Goal: Check status: Check status

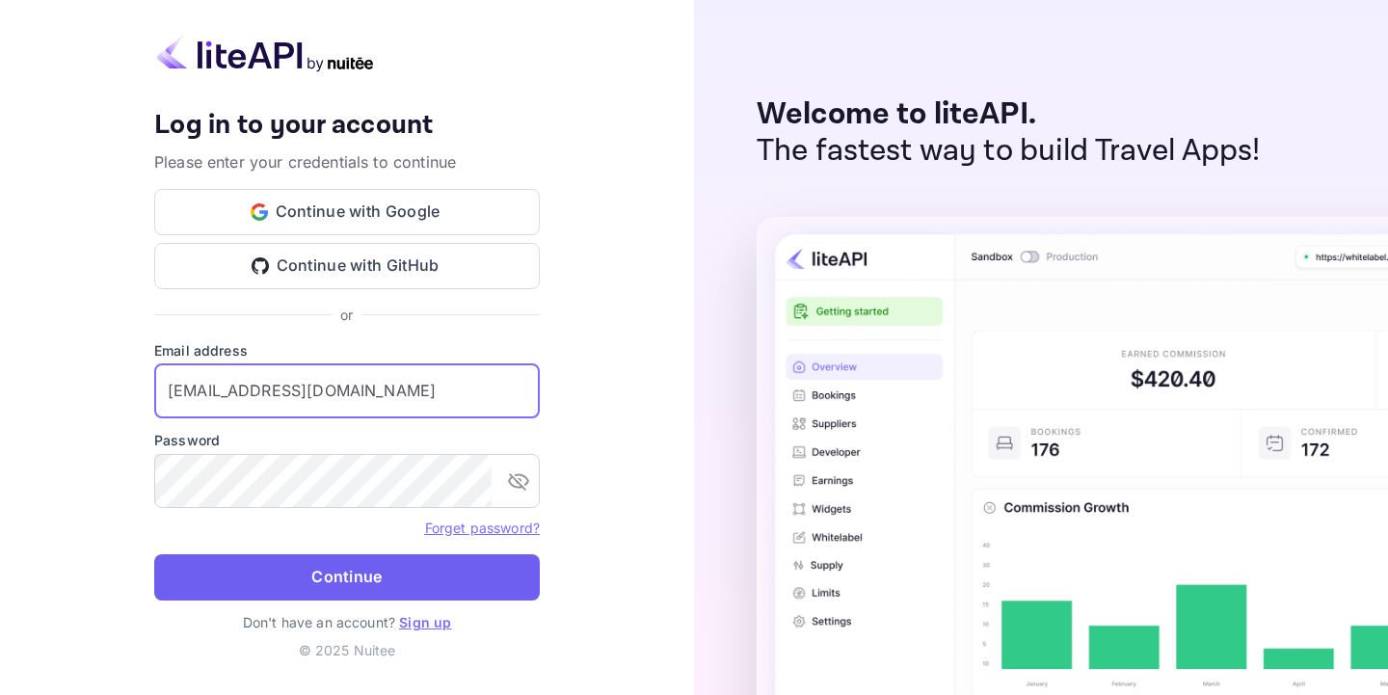
click at [382, 579] on button "Continue" at bounding box center [347, 577] width 386 height 46
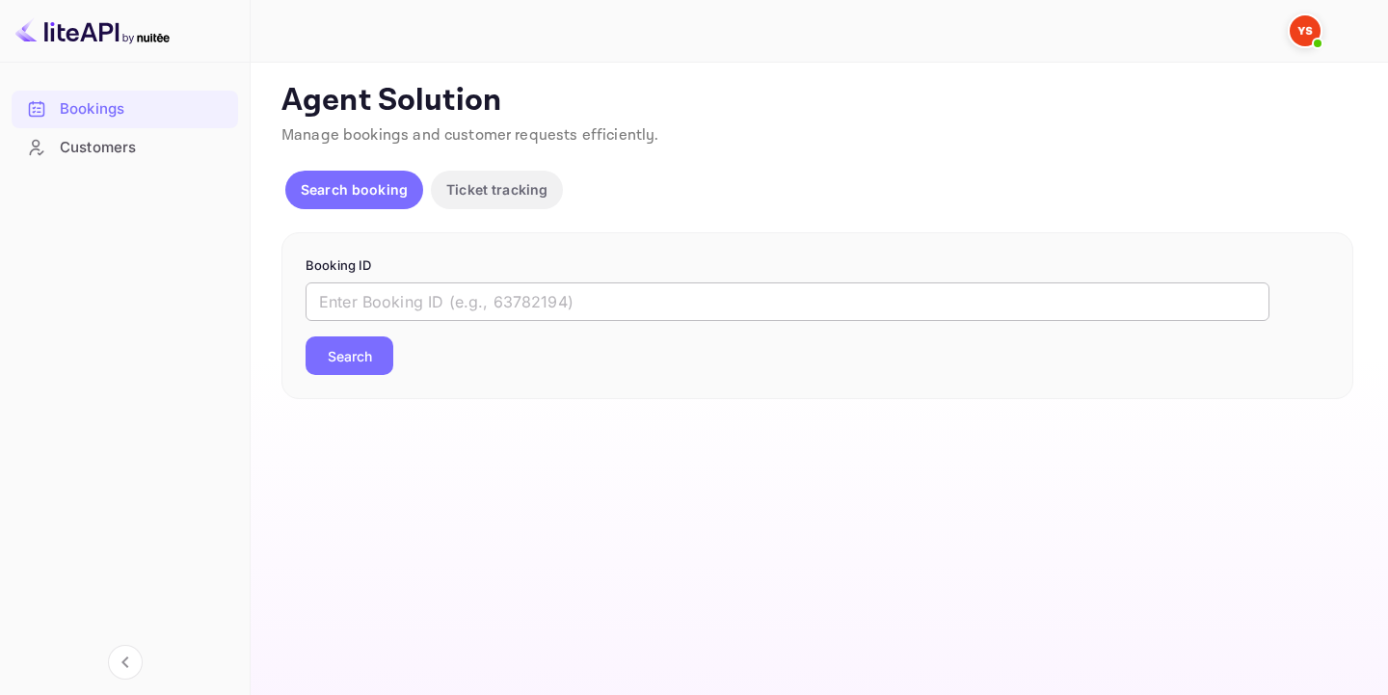
click at [468, 300] on input "text" at bounding box center [788, 302] width 964 height 39
paste input "9641841"
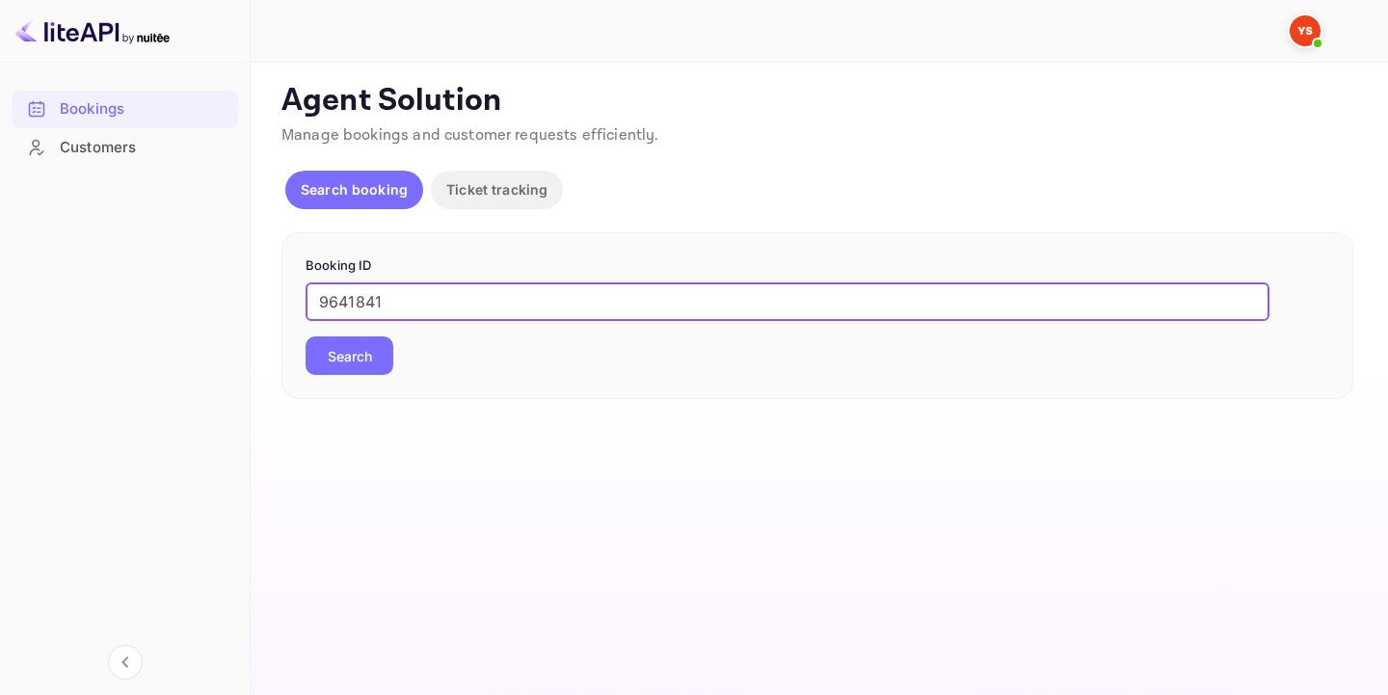
type input "9641841"
click at [336, 376] on div "Booking ID 9641841 ​ Search" at bounding box center [818, 316] width 1072 height 168
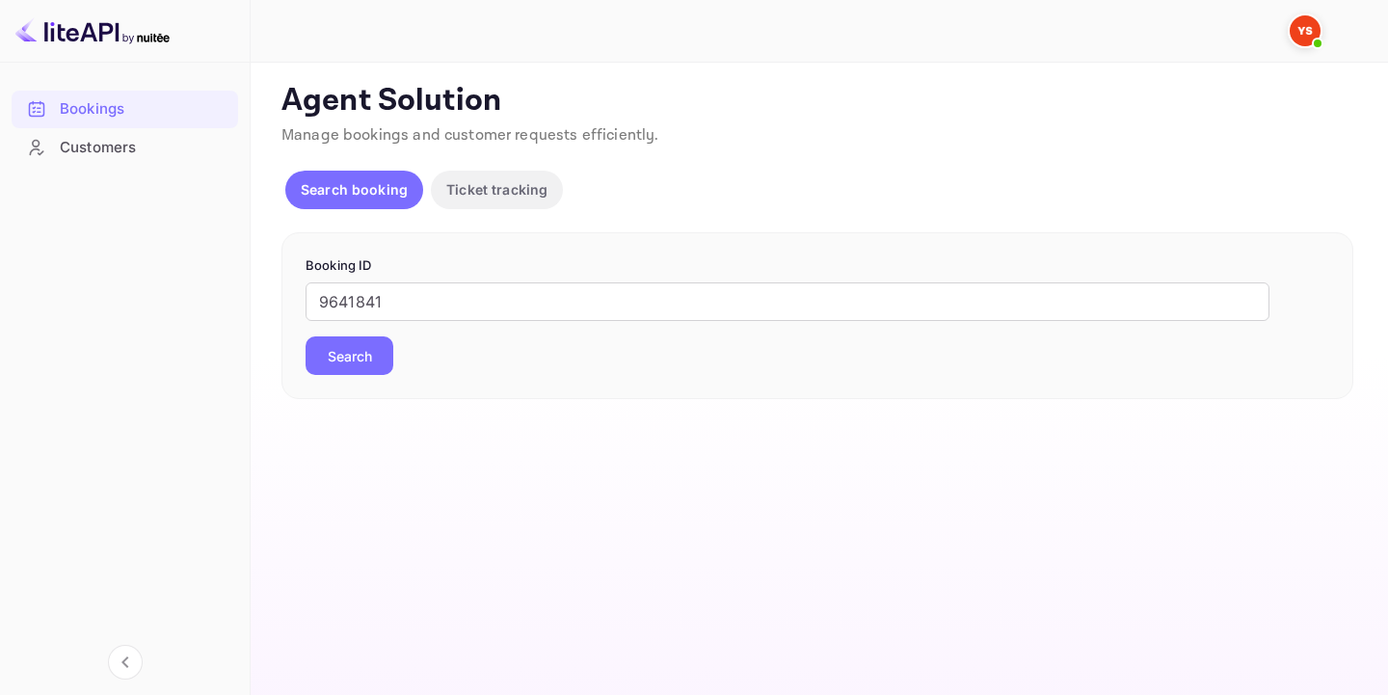
click at [339, 369] on button "Search" at bounding box center [350, 355] width 88 height 39
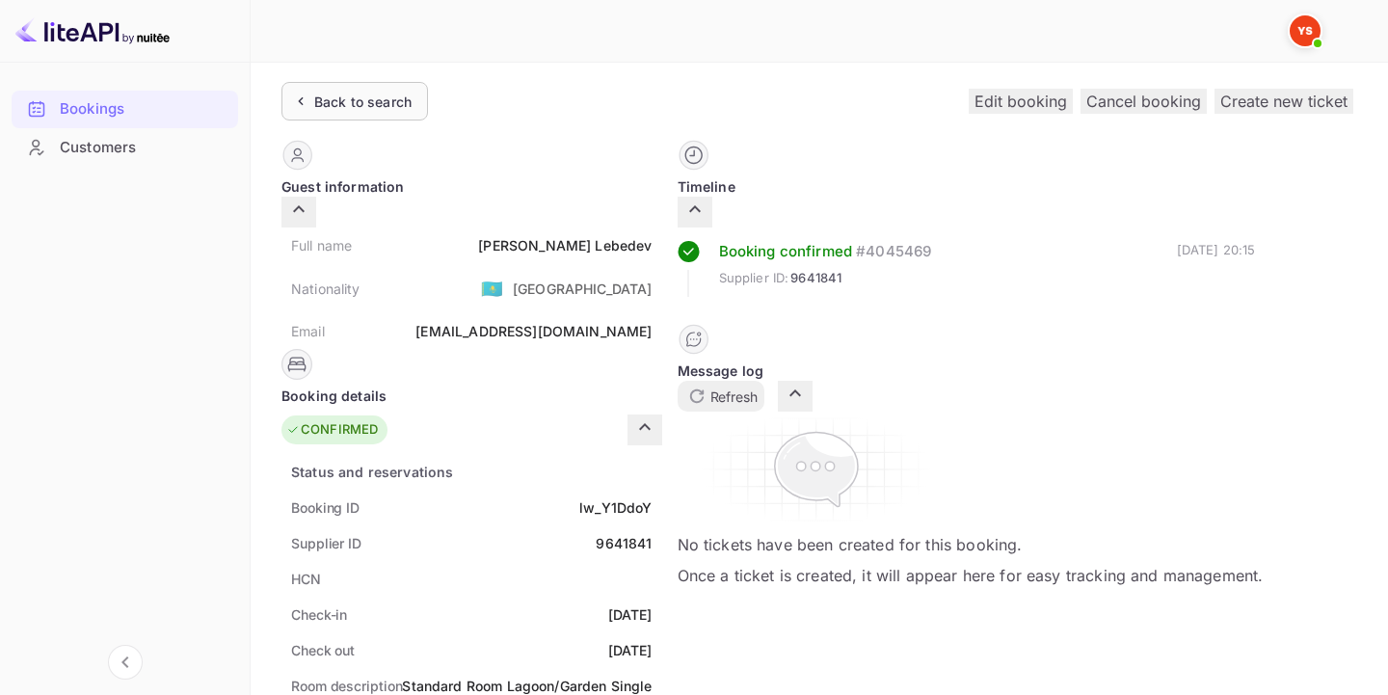
click at [405, 94] on div "Back to search" at bounding box center [362, 102] width 97 height 20
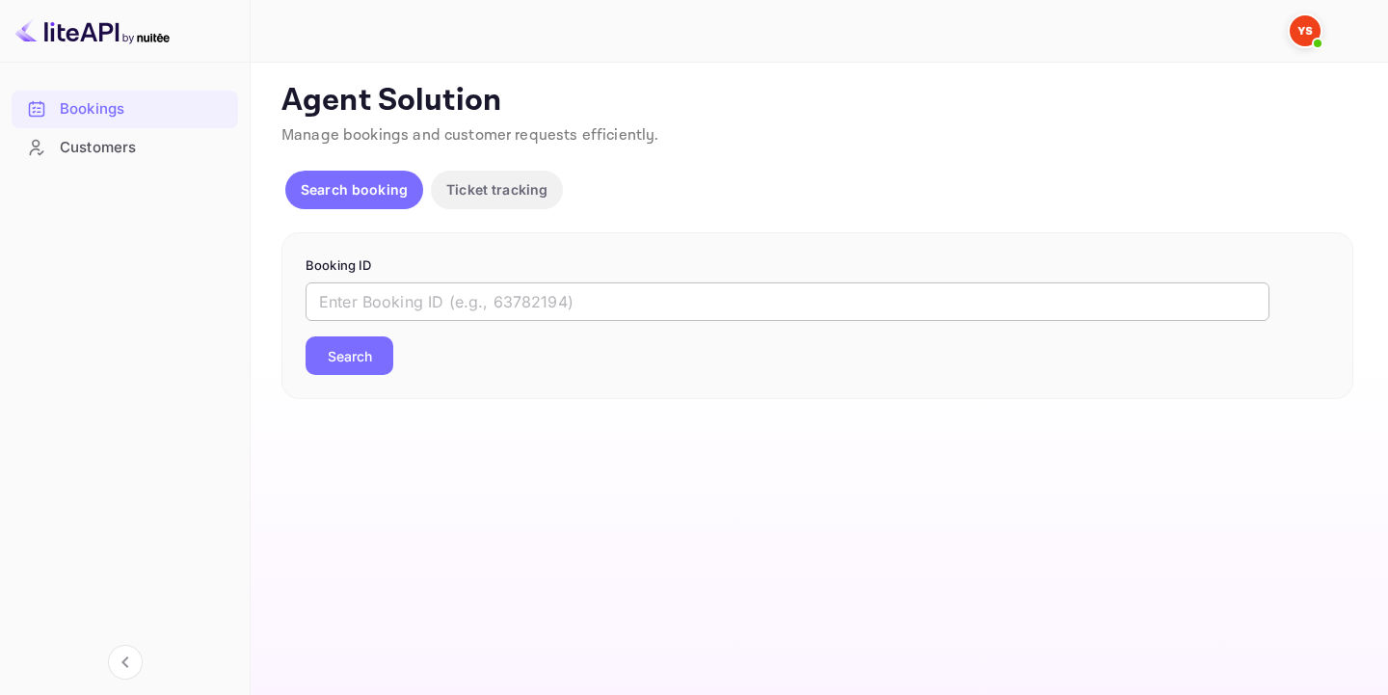
click at [479, 303] on input "text" at bounding box center [788, 302] width 964 height 39
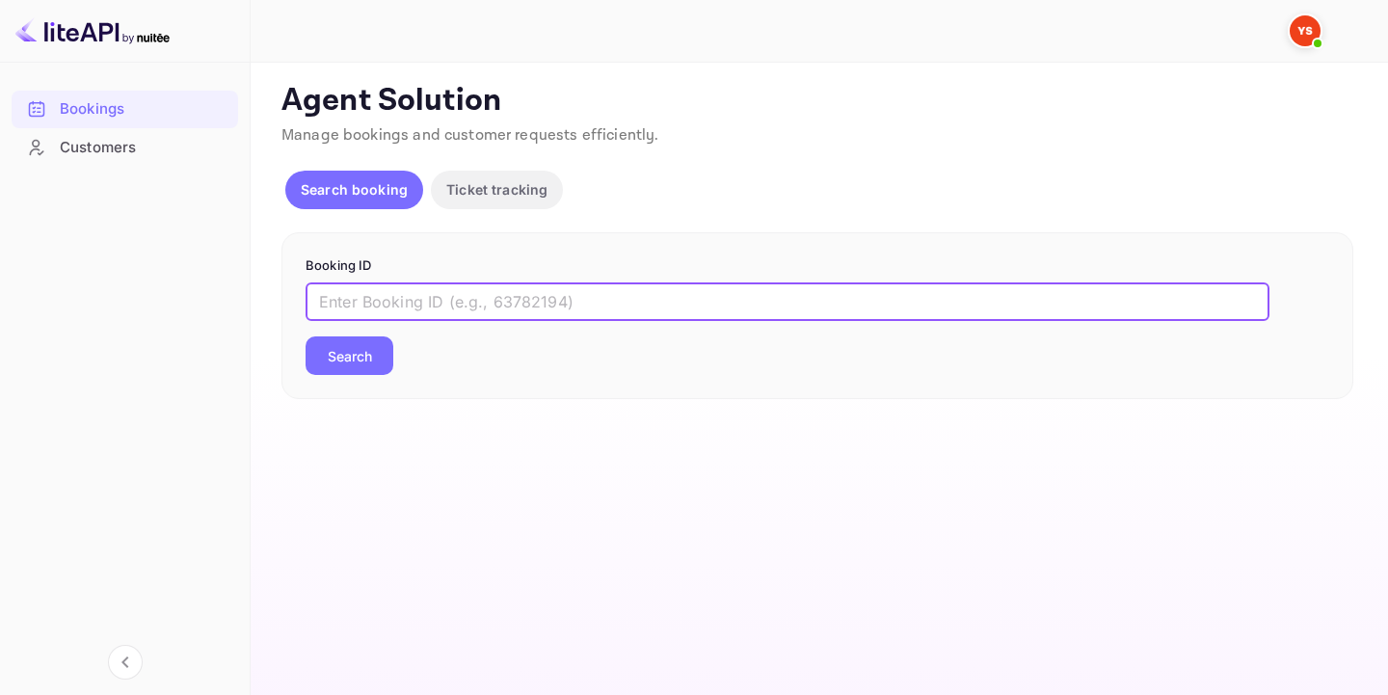
paste input "9813626"
type input "9813626"
click at [306, 336] on button "Search" at bounding box center [350, 355] width 88 height 39
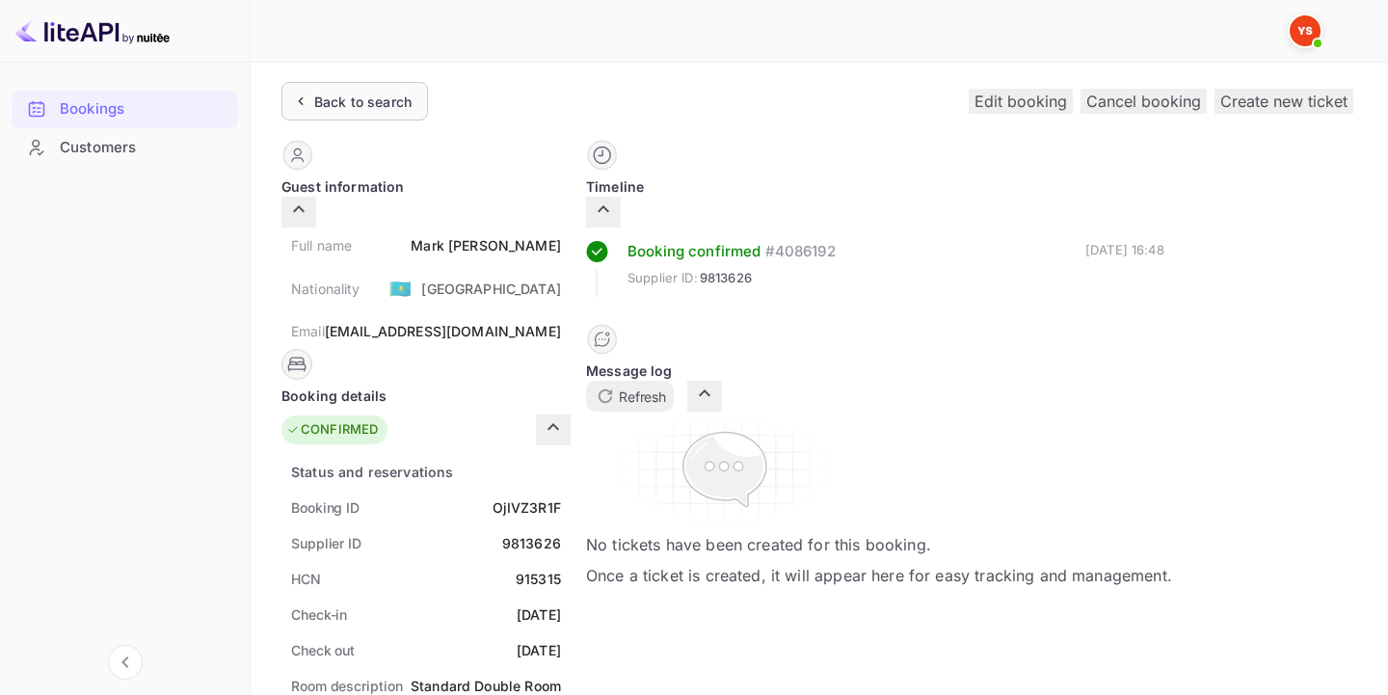
click at [383, 94] on div "Back to search" at bounding box center [362, 102] width 97 height 20
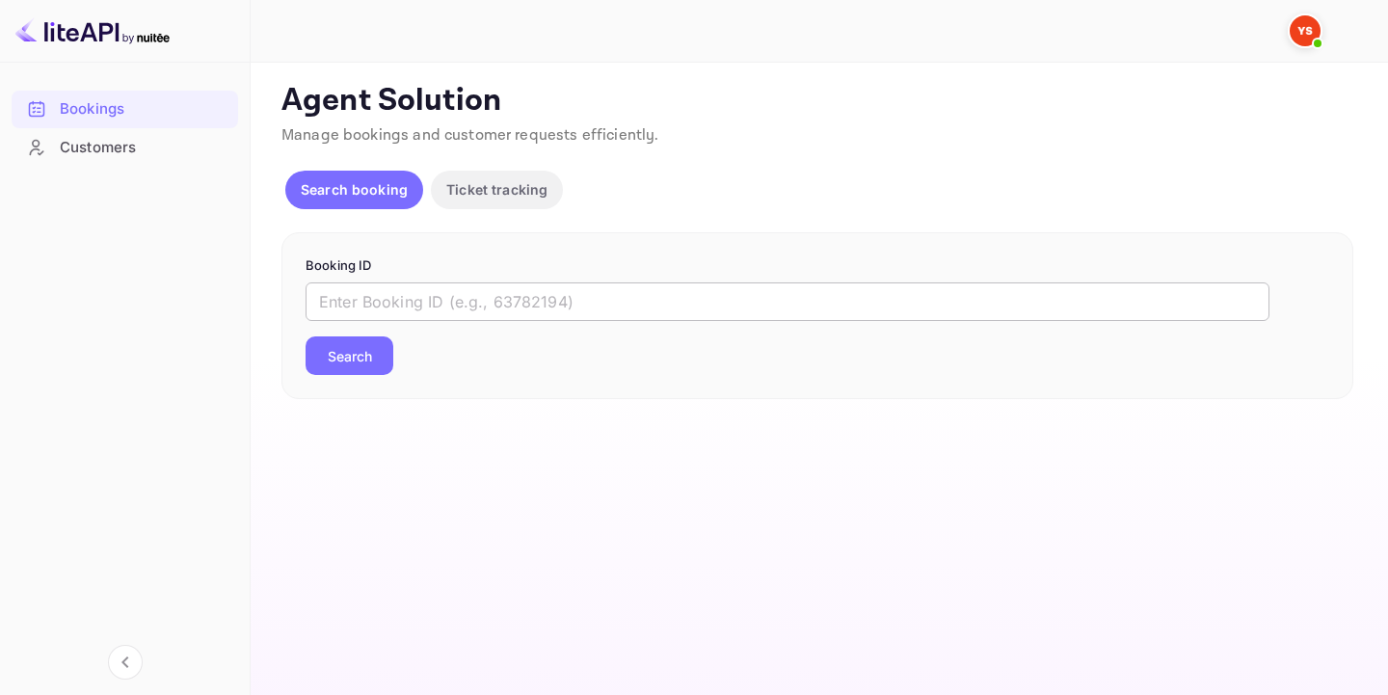
click at [587, 312] on input "text" at bounding box center [788, 302] width 964 height 39
paste input "9514898"
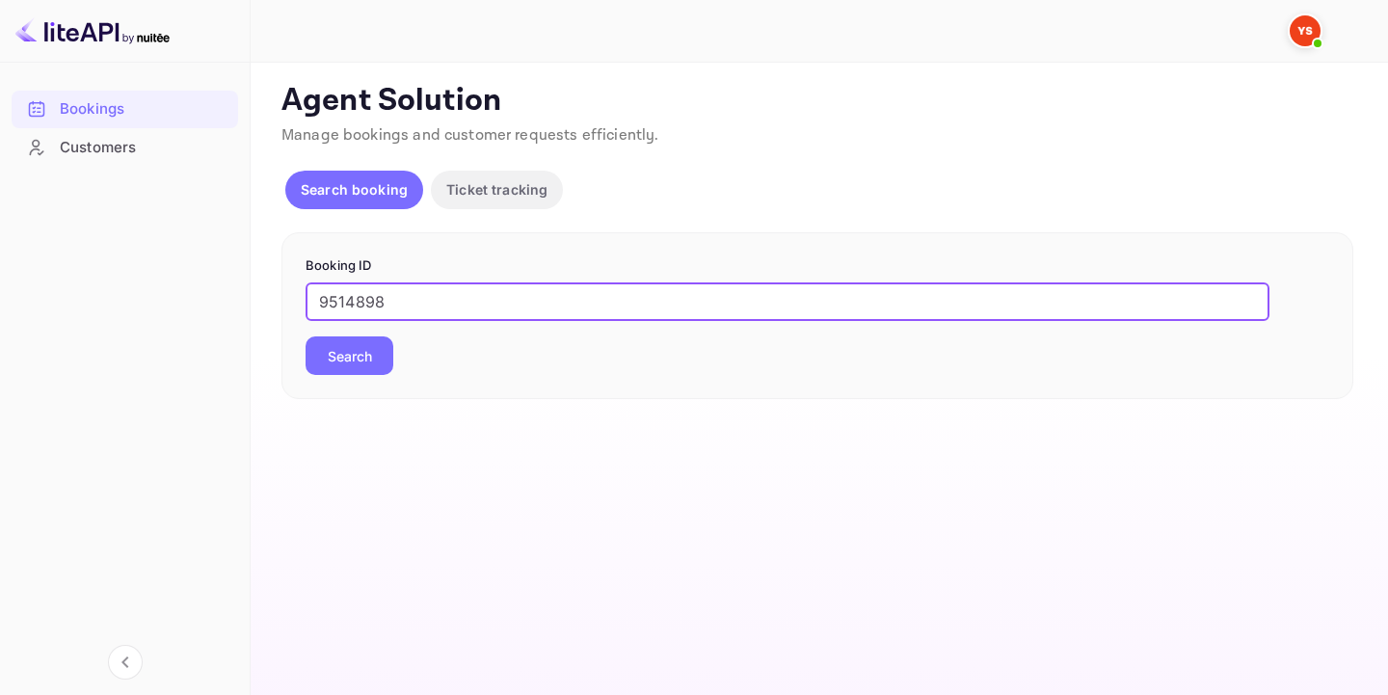
type input "9514898"
click at [376, 347] on button "Search" at bounding box center [350, 355] width 88 height 39
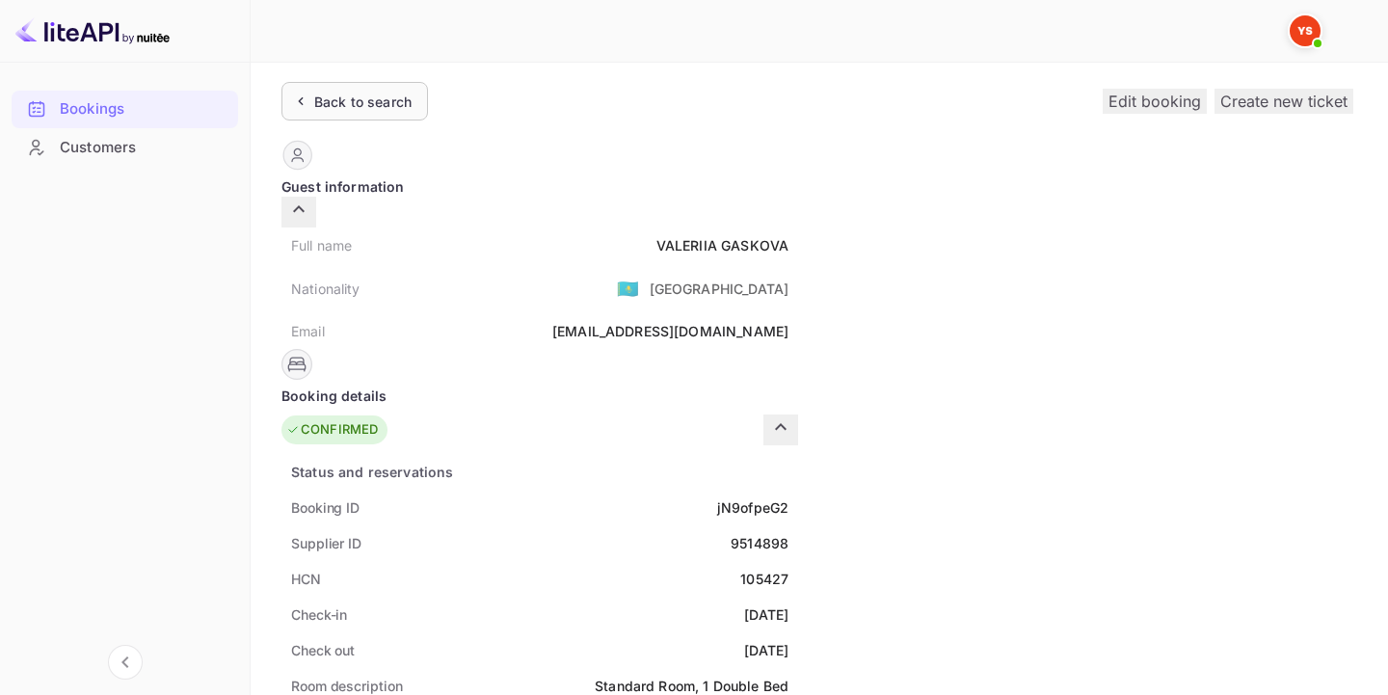
click at [358, 107] on div "Back to search" at bounding box center [362, 102] width 97 height 20
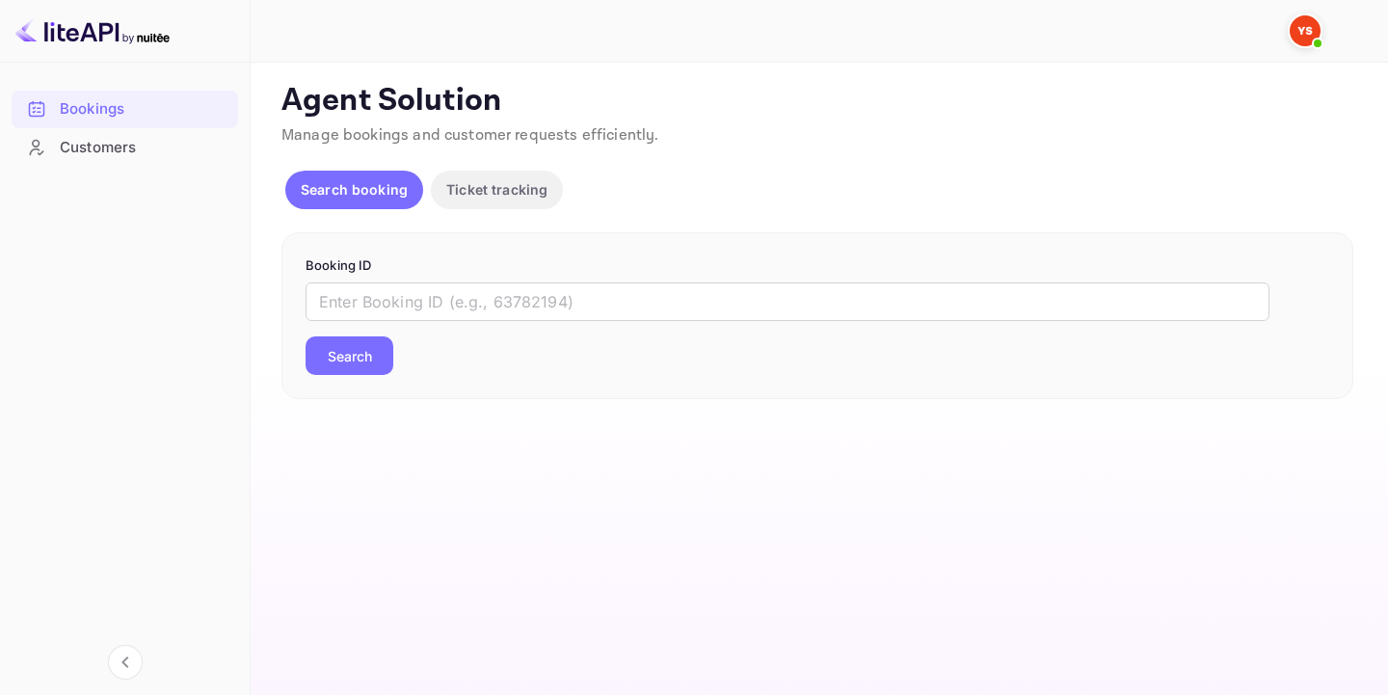
click at [500, 321] on div "​ Search" at bounding box center [818, 329] width 1024 height 93
click at [504, 321] on div "​ Search" at bounding box center [818, 329] width 1024 height 93
click at [541, 309] on input "text" at bounding box center [788, 302] width 964 height 39
paste input "9747534"
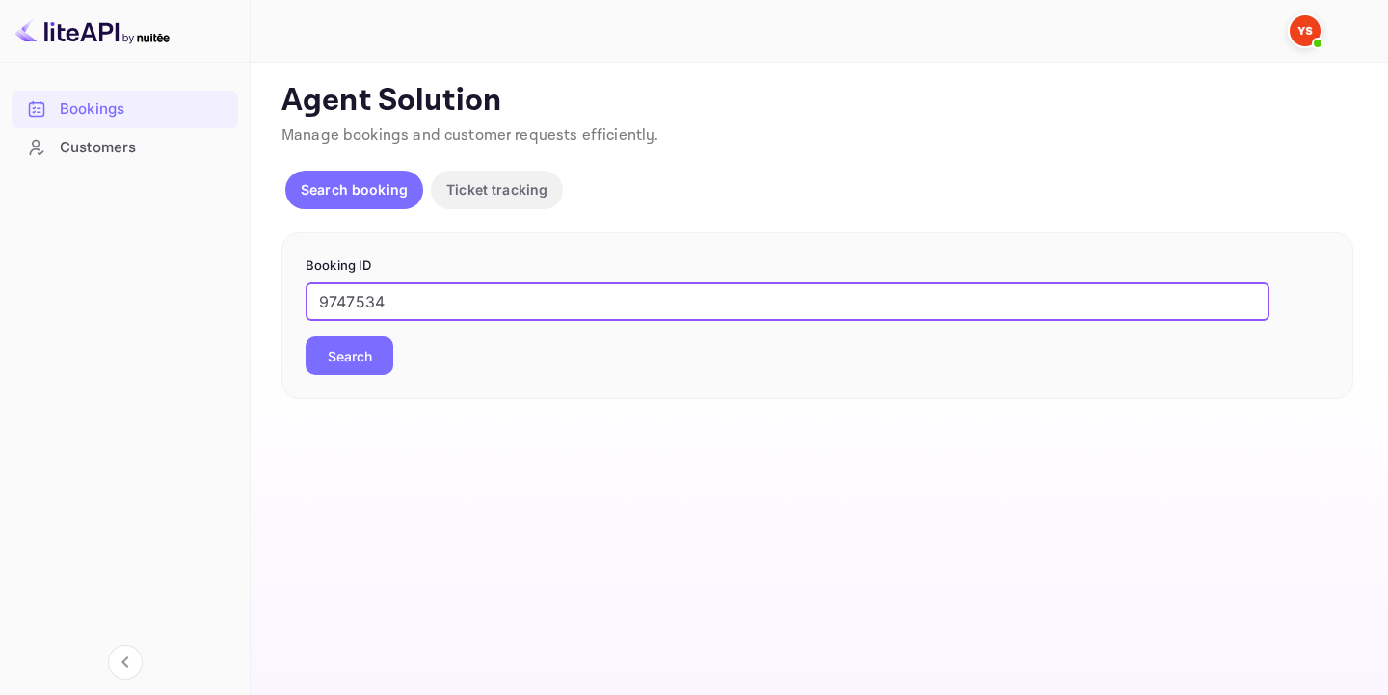
type input "9747534"
click at [342, 357] on button "Search" at bounding box center [350, 355] width 88 height 39
